Goal: Task Accomplishment & Management: Use online tool/utility

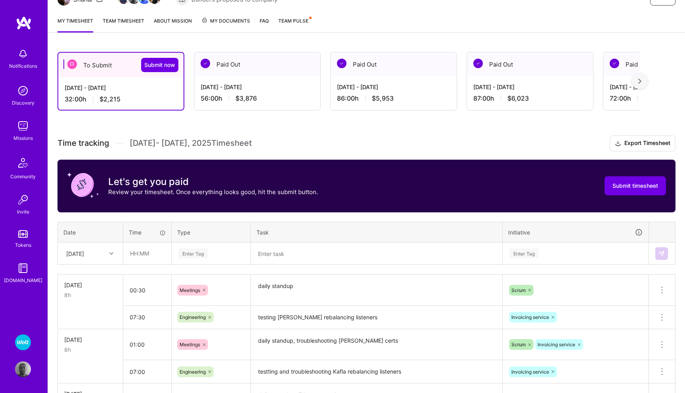
scroll to position [98, 0]
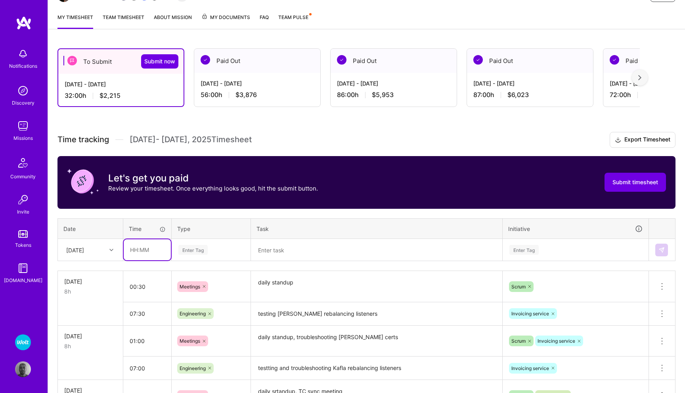
click at [144, 251] on input "text" at bounding box center [147, 250] width 47 height 21
type input "01:00"
click at [195, 247] on div "Enter Tag" at bounding box center [192, 250] width 29 height 12
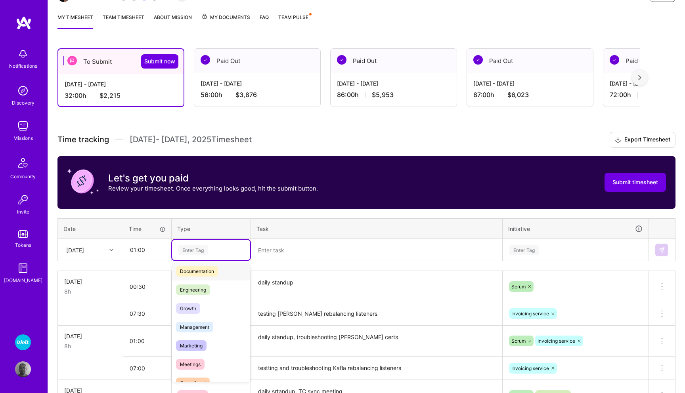
scroll to position [46, 0]
click at [194, 355] on span "Meetings" at bounding box center [190, 360] width 29 height 11
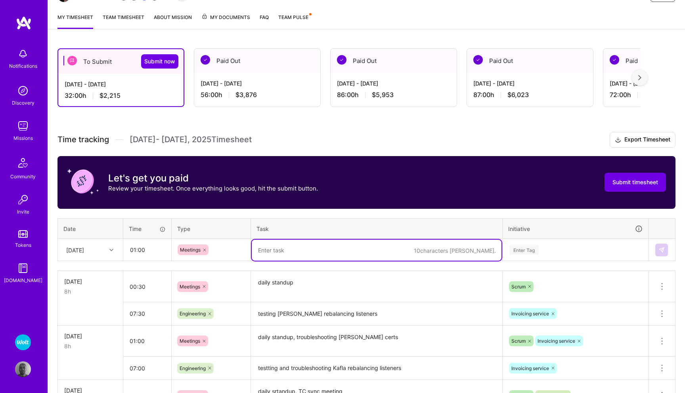
click at [286, 252] on textarea at bounding box center [377, 250] width 250 height 21
type textarea "daily standup, knowledge sharing"
click at [530, 251] on div "Enter Tag" at bounding box center [575, 250] width 145 height 21
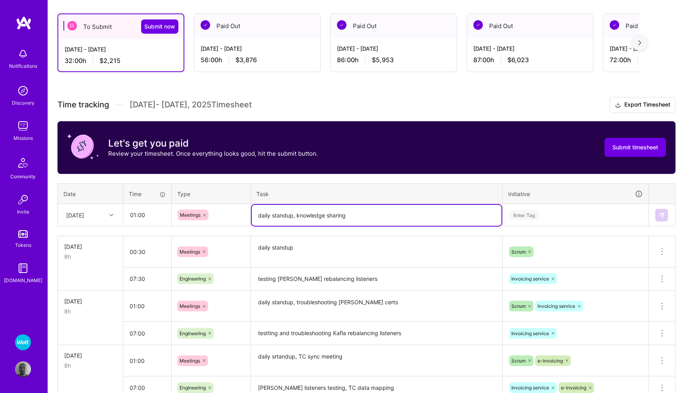
scroll to position [133, 0]
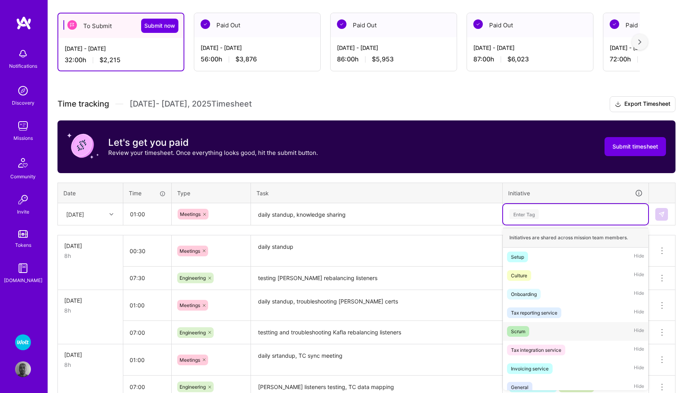
click at [523, 330] on div "Scrum" at bounding box center [518, 332] width 14 height 8
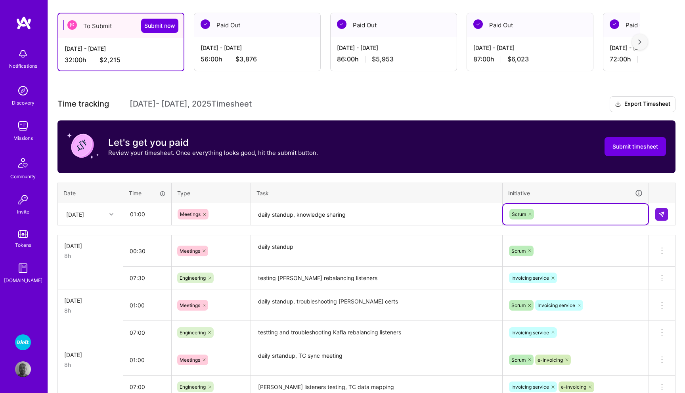
click at [568, 209] on div "Scrum" at bounding box center [576, 214] width 134 height 12
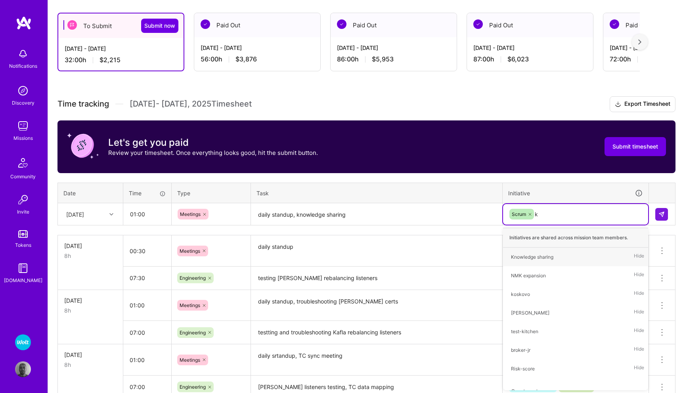
type input "kn"
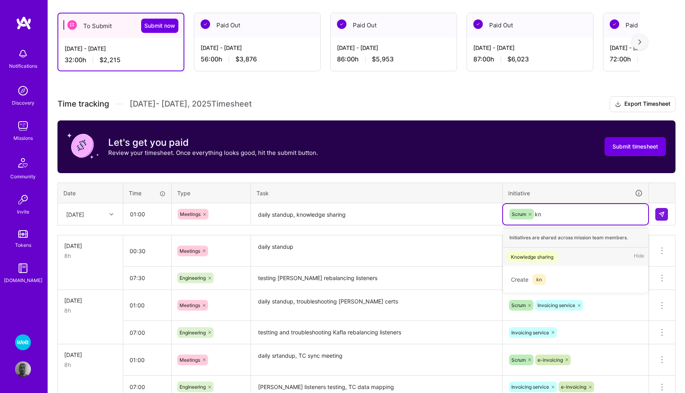
click at [551, 259] on div "Knowledge sharing" at bounding box center [532, 257] width 42 height 8
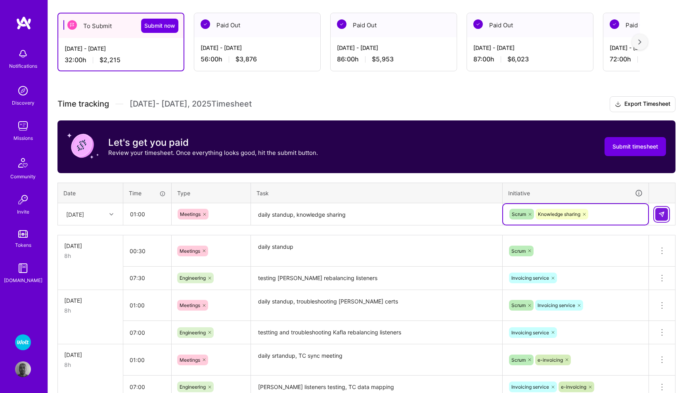
click at [659, 217] on img at bounding box center [662, 214] width 6 height 6
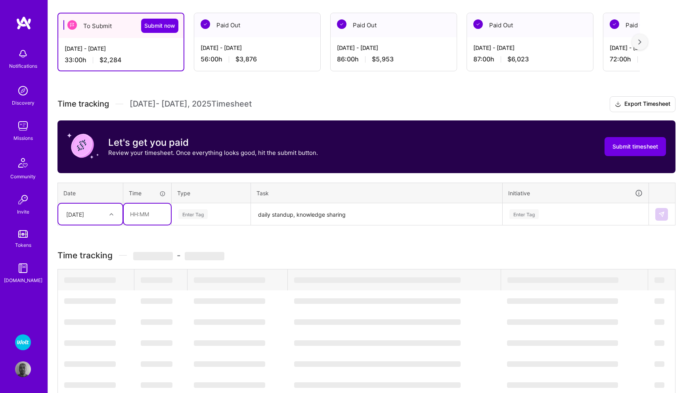
click at [152, 214] on input "text" at bounding box center [147, 214] width 47 height 21
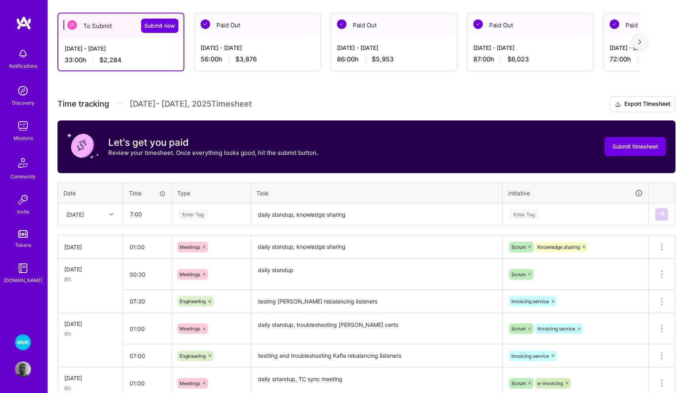
type input "07:00"
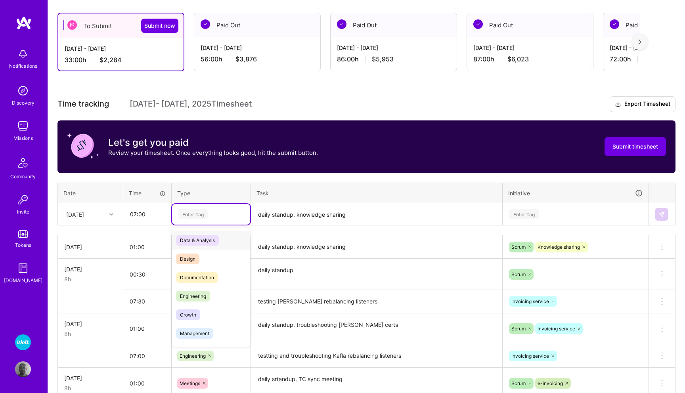
click at [202, 211] on div "Enter Tag" at bounding box center [192, 214] width 29 height 12
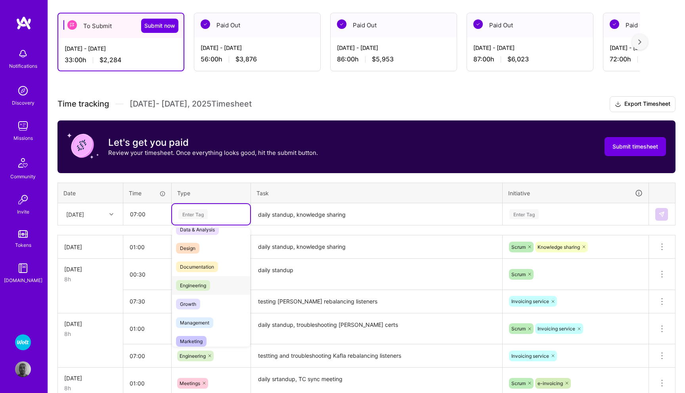
click at [199, 284] on span "Engineering" at bounding box center [193, 285] width 34 height 11
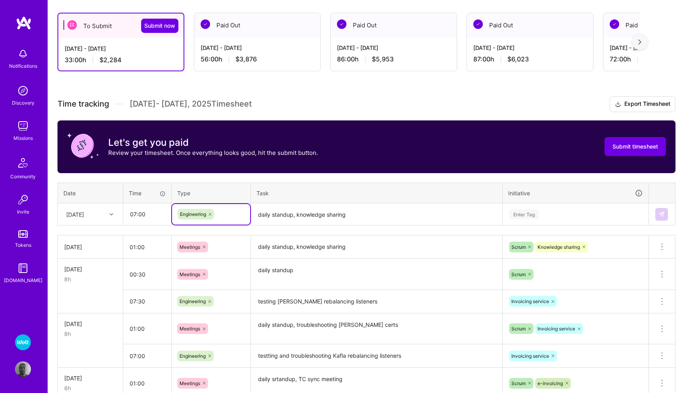
click at [290, 215] on textarea "daily standup, knowledge sharing" at bounding box center [377, 214] width 250 height 21
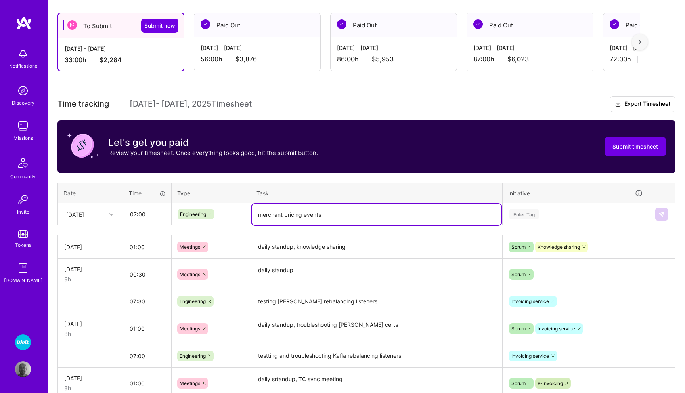
type textarea "merchant pricing events"
click at [531, 214] on div "Enter Tag" at bounding box center [524, 214] width 29 height 12
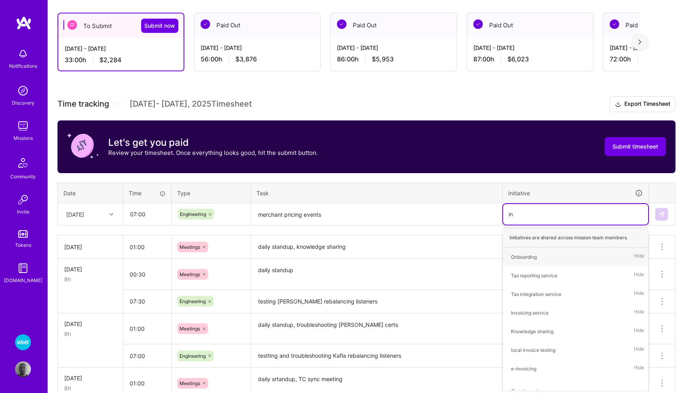
type input "i"
type input "ra"
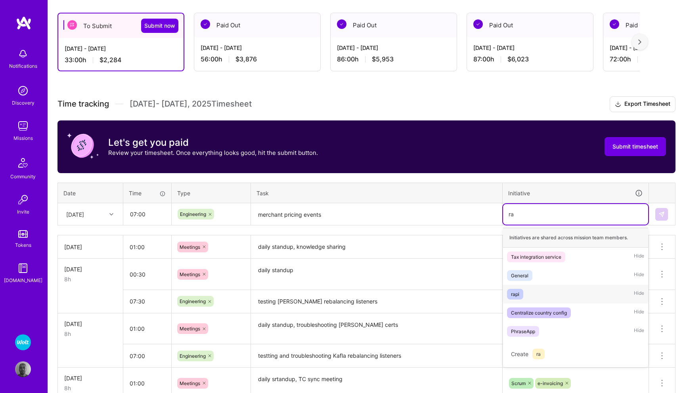
click at [518, 292] on div "rapi" at bounding box center [515, 294] width 8 height 8
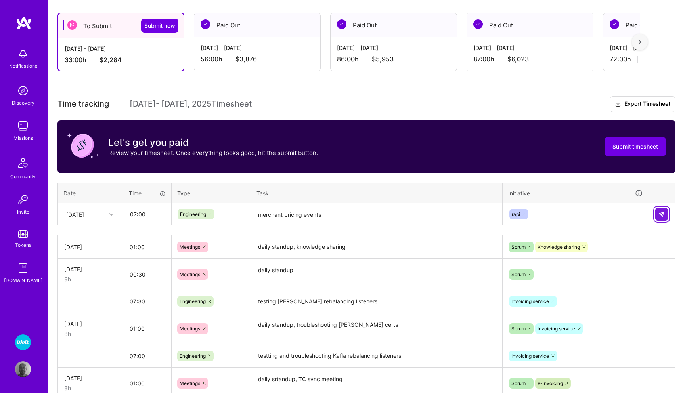
click at [661, 215] on img at bounding box center [662, 214] width 6 height 6
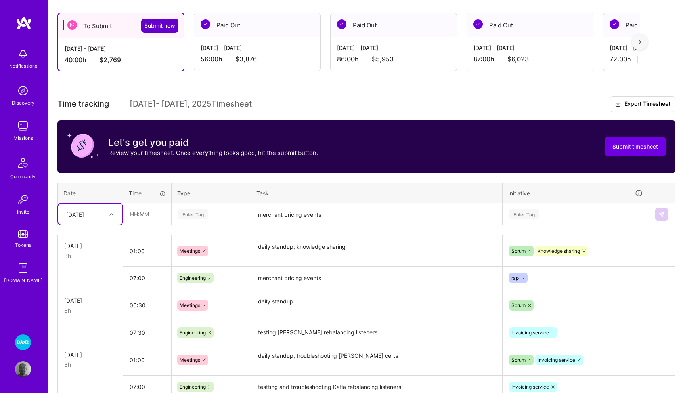
click at [163, 27] on span "Submit now" at bounding box center [159, 26] width 31 height 8
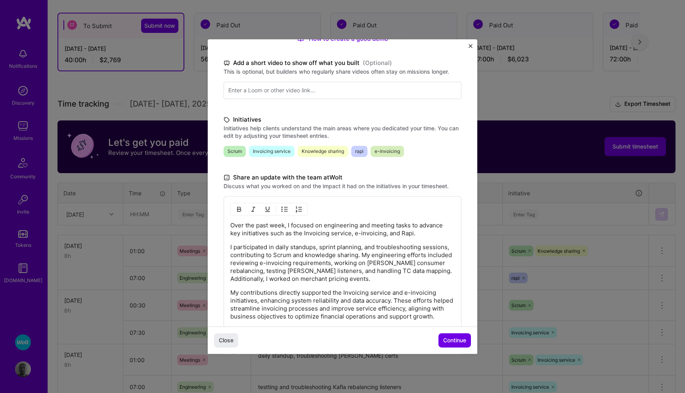
scroll to position [115, 0]
click at [413, 231] on p "Over the past week, I focused on engineering and meeting tasks to advance key i…" at bounding box center [342, 228] width 225 height 16
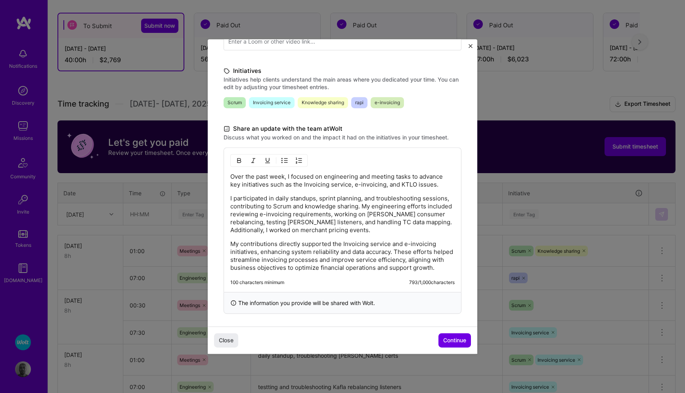
scroll to position [166, 0]
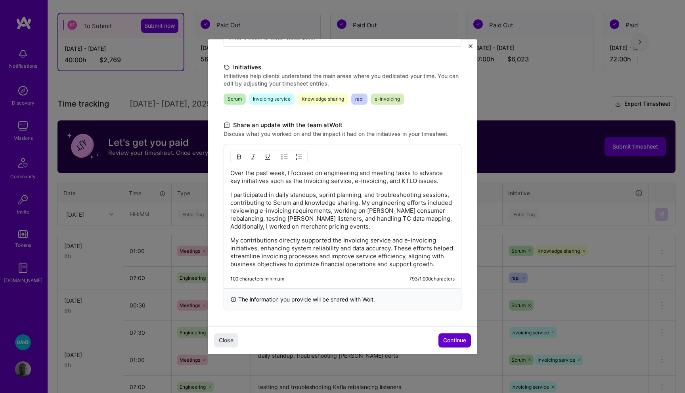
click at [449, 340] on span "Continue" at bounding box center [454, 341] width 23 height 8
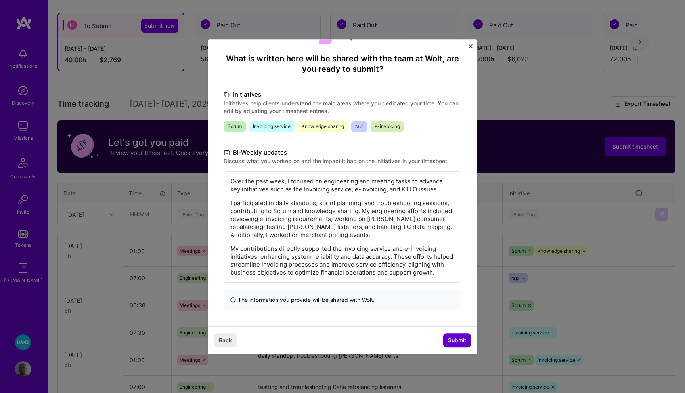
scroll to position [59, 0]
click at [455, 340] on span "Submit" at bounding box center [457, 341] width 18 height 8
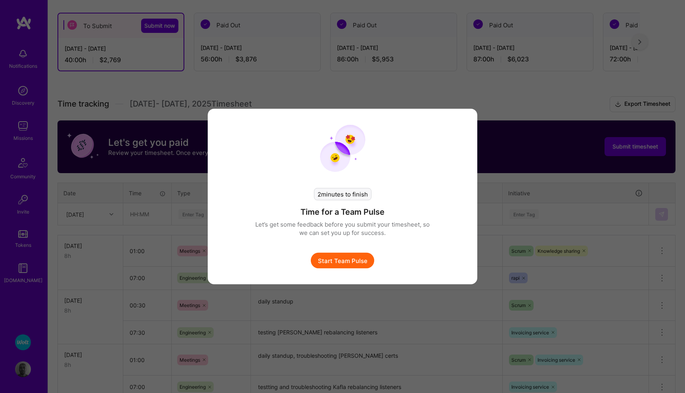
click at [355, 262] on button "Start Team Pulse" at bounding box center [342, 261] width 63 height 16
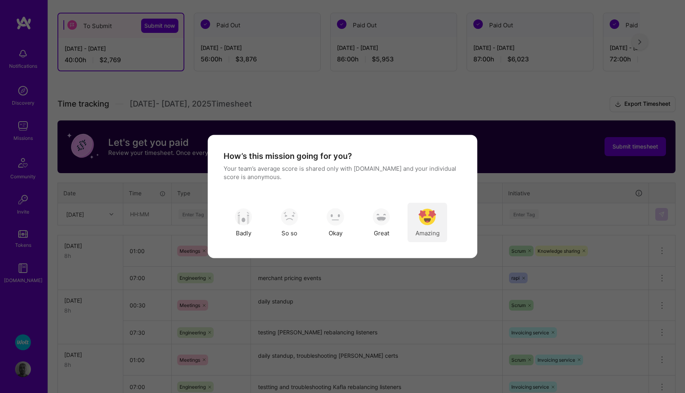
click at [431, 232] on span "Amazing" at bounding box center [428, 233] width 24 height 8
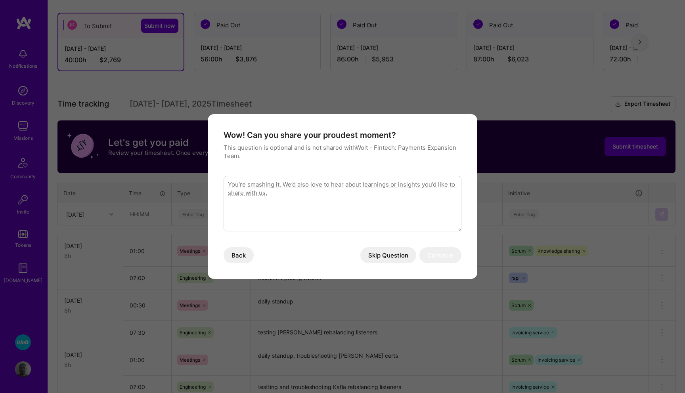
click at [377, 257] on button "Skip Question" at bounding box center [389, 256] width 56 height 16
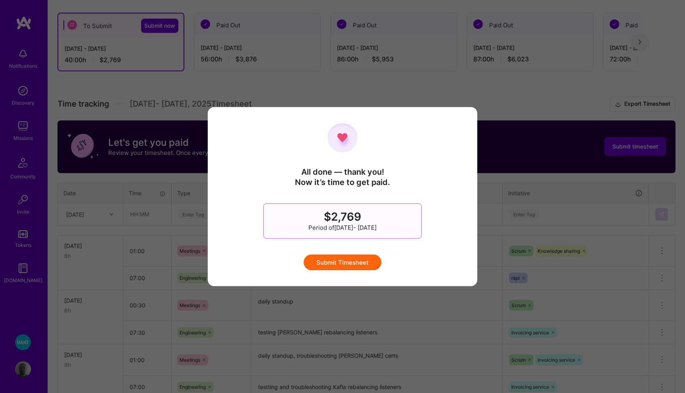
click at [350, 262] on button "Submit Timesheet" at bounding box center [343, 263] width 78 height 16
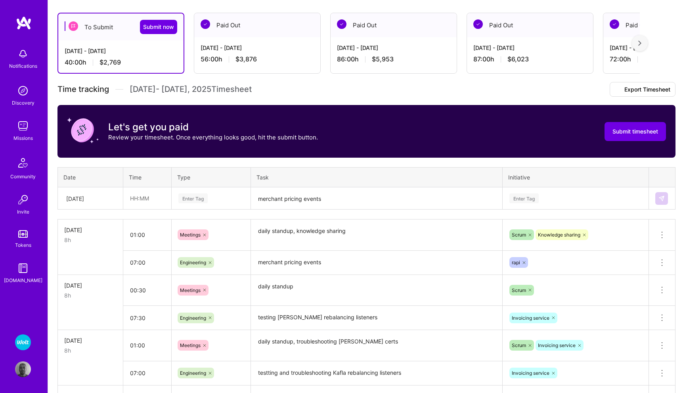
scroll to position [0, 0]
